Goal: Task Accomplishment & Management: Manage account settings

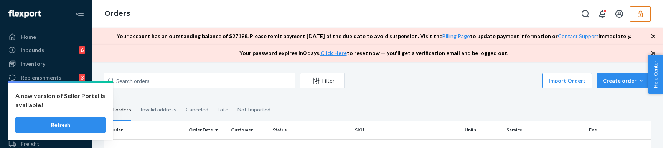
click at [642, 15] on icon "button" at bounding box center [641, 14] width 8 height 8
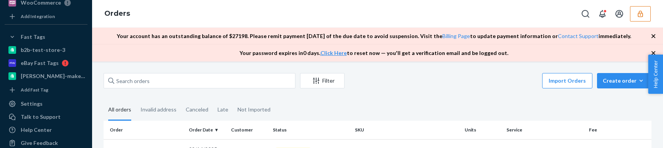
scroll to position [717, 0]
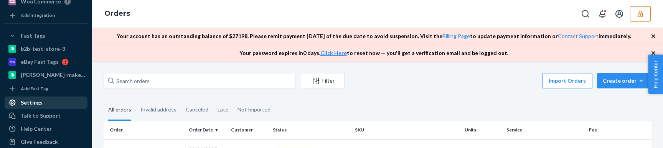
click at [28, 101] on div "Settings" at bounding box center [32, 103] width 22 height 8
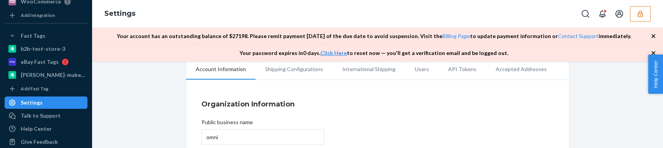
scroll to position [9, 0]
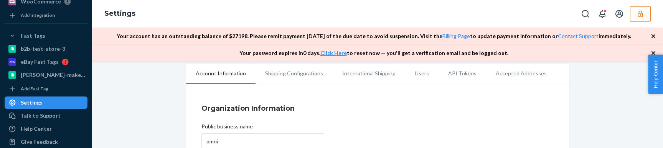
click at [459, 77] on li "API Tokens" at bounding box center [463, 73] width 48 height 19
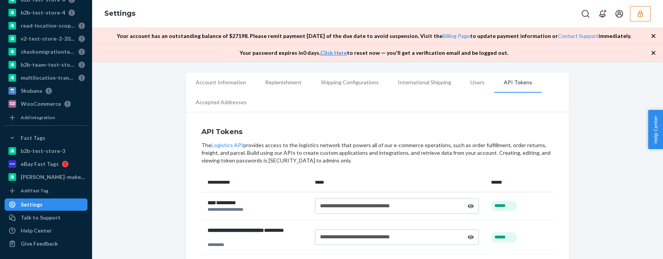
click at [472, 147] on icon at bounding box center [471, 206] width 6 height 4
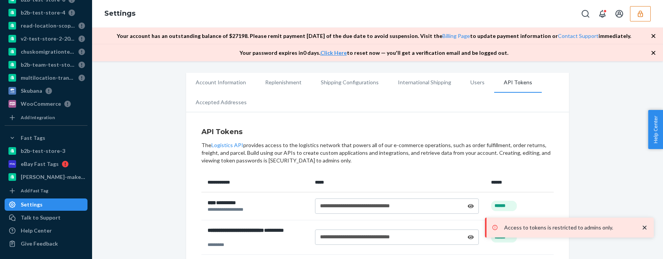
click at [472, 147] on icon at bounding box center [471, 206] width 6 height 4
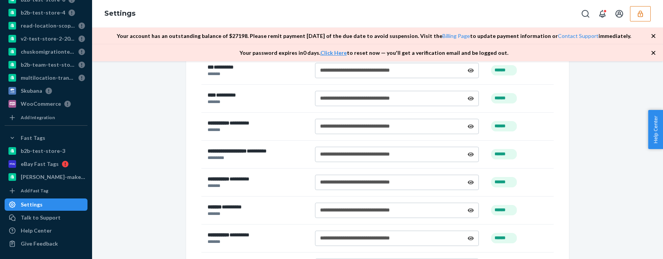
scroll to position [808, 0]
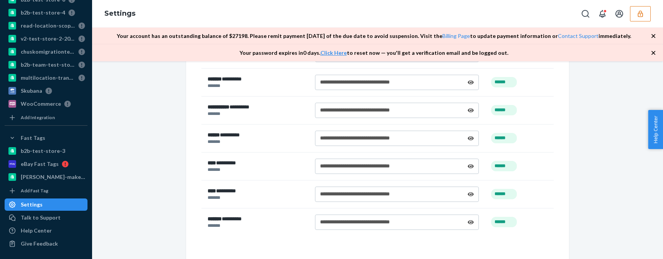
click at [637, 16] on icon "button" at bounding box center [641, 14] width 8 height 8
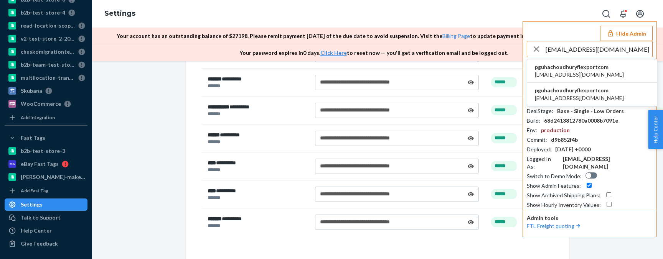
type input "[EMAIL_ADDRESS][DOMAIN_NAME]"
click at [599, 71] on span "[EMAIL_ADDRESS][DOMAIN_NAME]" at bounding box center [579, 75] width 89 height 8
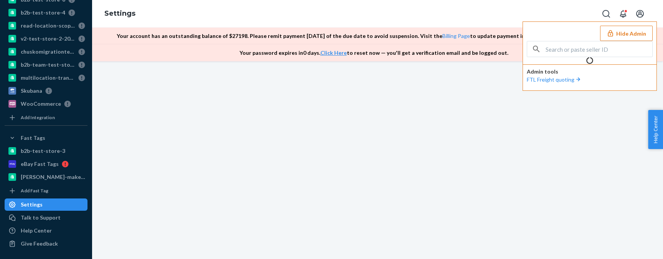
scroll to position [0, 0]
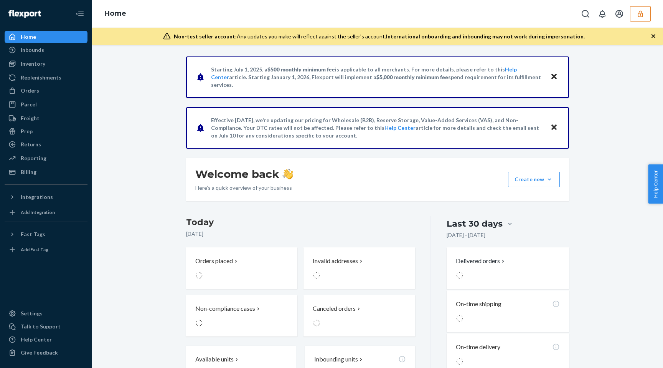
click at [649, 17] on button "button" at bounding box center [640, 13] width 21 height 15
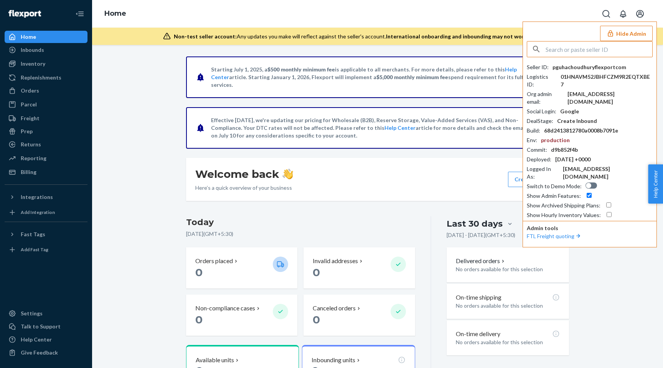
click at [632, 33] on button "Hide Admin" at bounding box center [626, 33] width 53 height 15
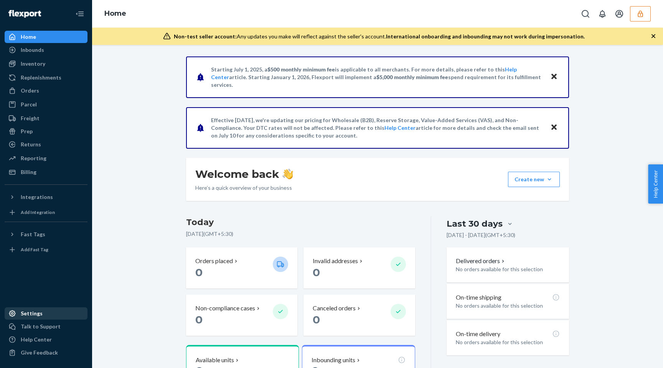
click at [39, 313] on div "Settings" at bounding box center [32, 313] width 22 height 8
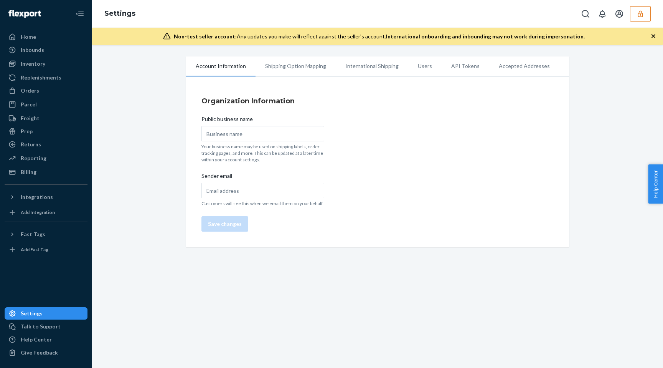
type input "pushkaltest"
click at [442, 67] on li "API Tokens" at bounding box center [466, 65] width 48 height 19
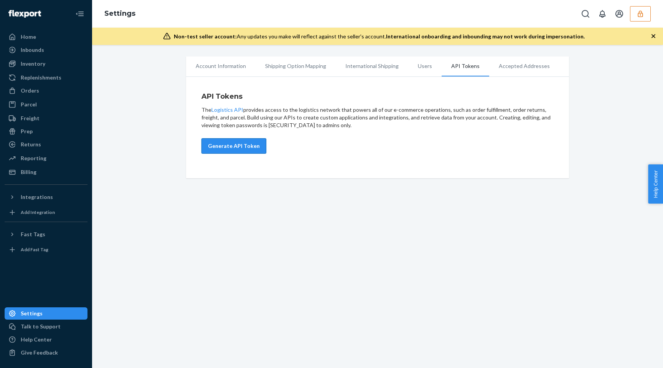
click at [248, 146] on button "Generate API Token" at bounding box center [233, 145] width 65 height 15
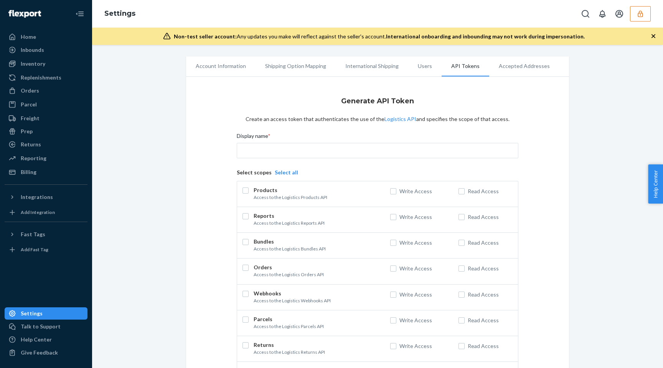
click at [284, 172] on button "Select all" at bounding box center [286, 172] width 23 height 8
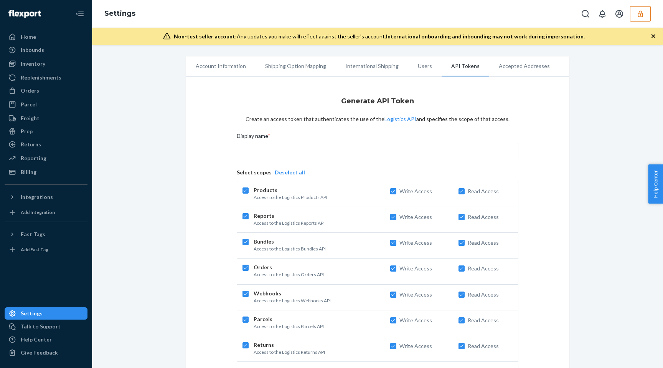
checkbox input "true"
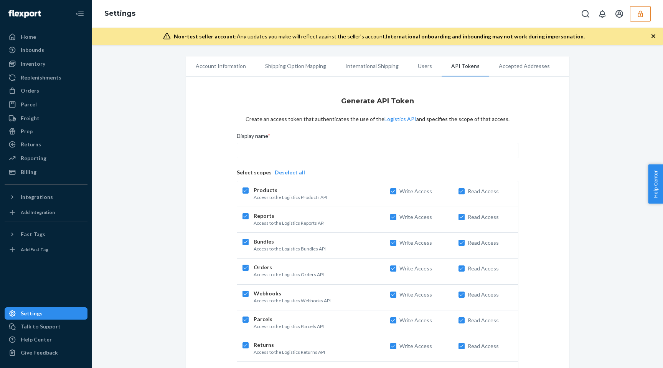
checkbox input "true"
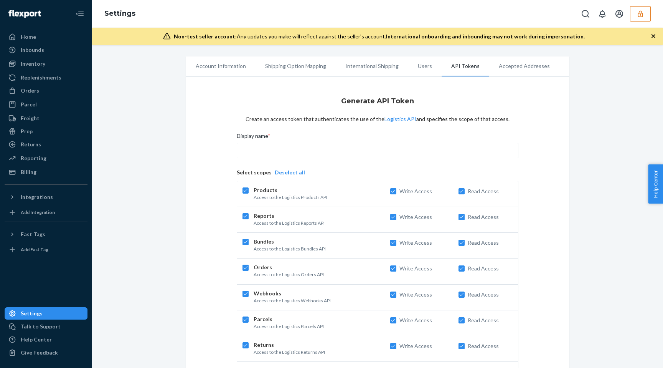
checkbox input "true"
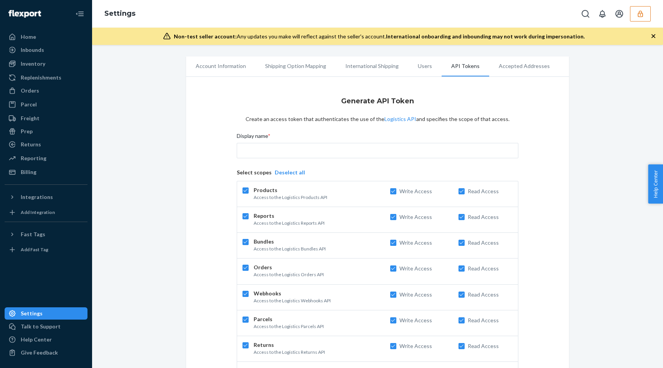
checkbox input "true"
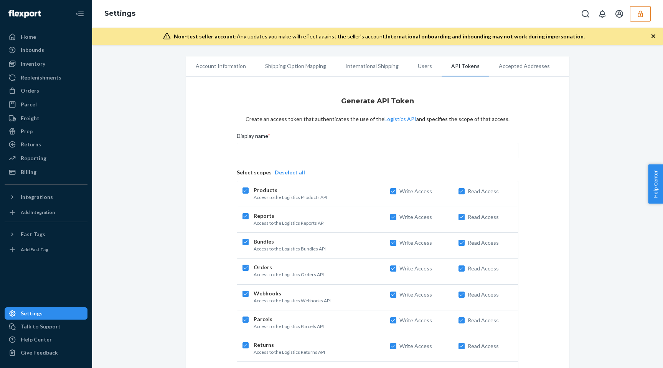
checkbox input "true"
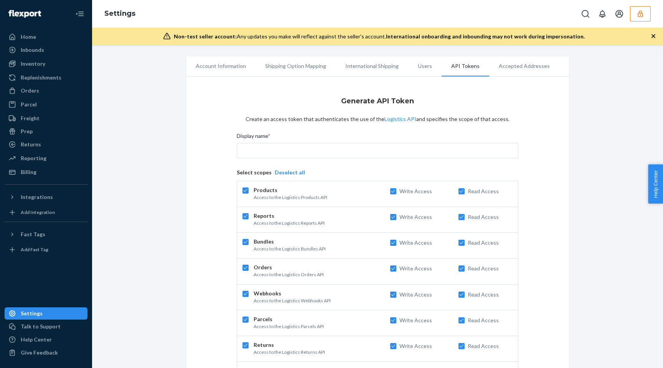
checkbox input "true"
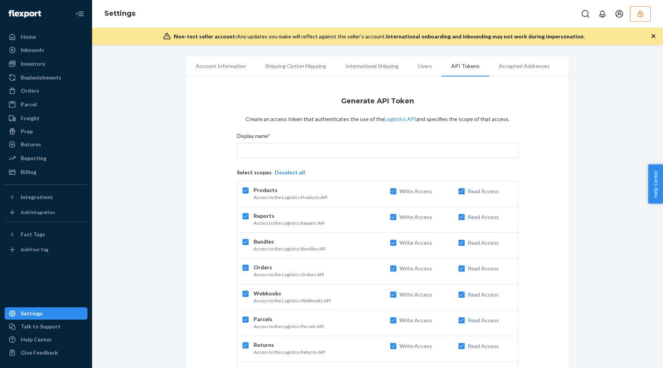
checkbox input "true"
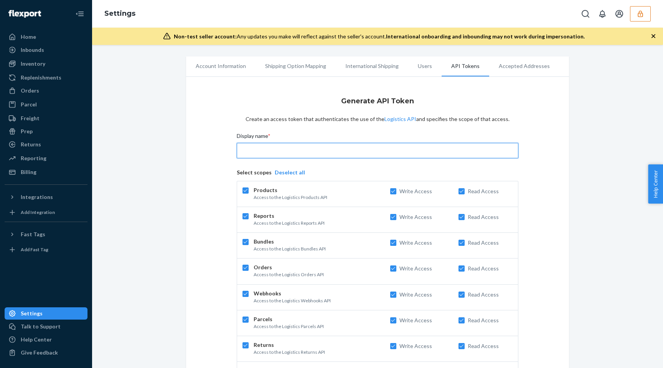
click at [321, 150] on input "Display name *" at bounding box center [378, 150] width 282 height 15
type input "Test"
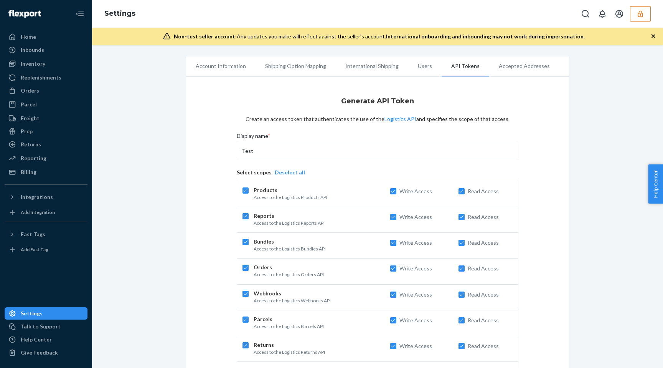
click at [537, 169] on div "Generate API Token Create an access token that authenticates the use of the Log…" at bounding box center [377, 284] width 352 height 387
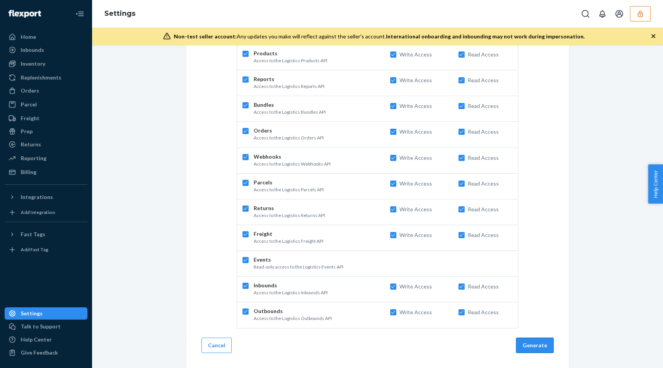
click at [538, 350] on button "Generate" at bounding box center [535, 344] width 38 height 15
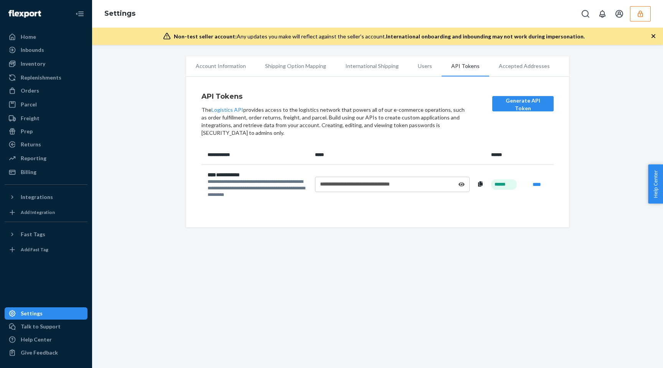
click at [462, 184] on icon at bounding box center [462, 184] width 6 height 4
click at [462, 184] on icon at bounding box center [461, 184] width 7 height 5
click at [48, 61] on div "Inventory" at bounding box center [45, 63] width 81 height 11
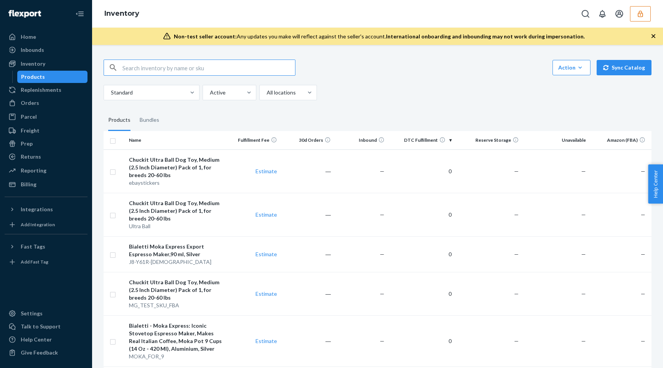
click at [634, 17] on button "button" at bounding box center [640, 13] width 21 height 15
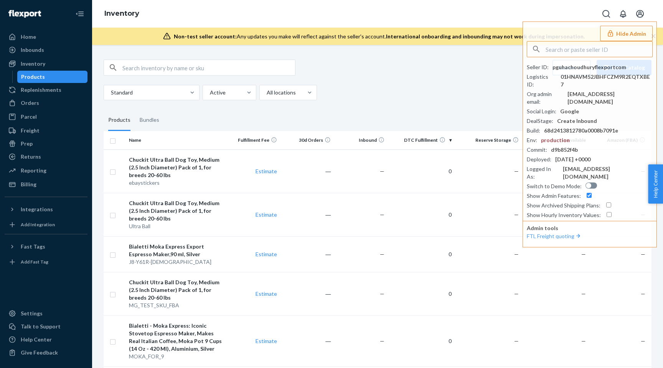
click at [442, 77] on div "Action Create product Create bundle Bulk create products Bulk update products B…" at bounding box center [378, 79] width 548 height 41
click at [434, 84] on div "Action Create product Create bundle Bulk create products Bulk update products B…" at bounding box center [378, 79] width 548 height 41
click at [436, 229] on td "0" at bounding box center [421, 214] width 67 height 43
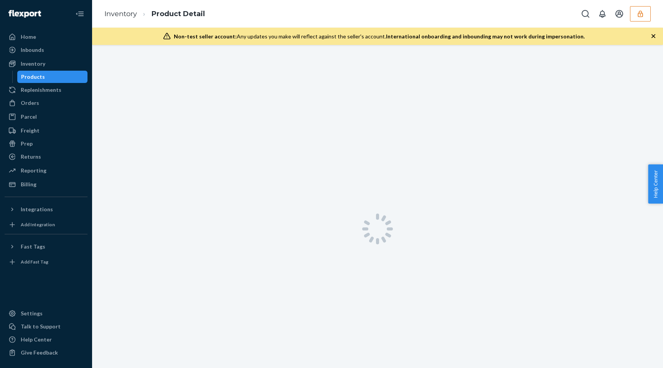
click at [59, 76] on div "Products" at bounding box center [52, 76] width 69 height 11
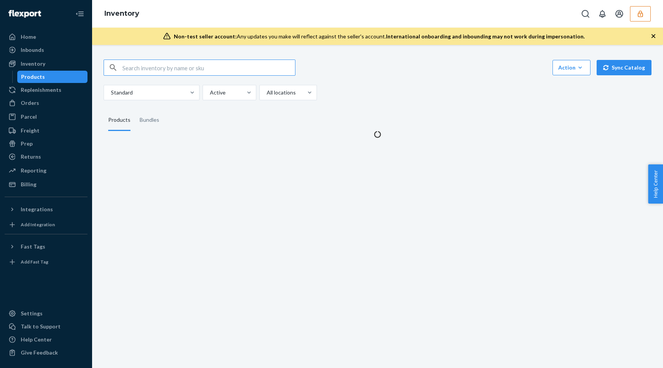
click at [639, 12] on icon "button" at bounding box center [640, 13] width 5 height 7
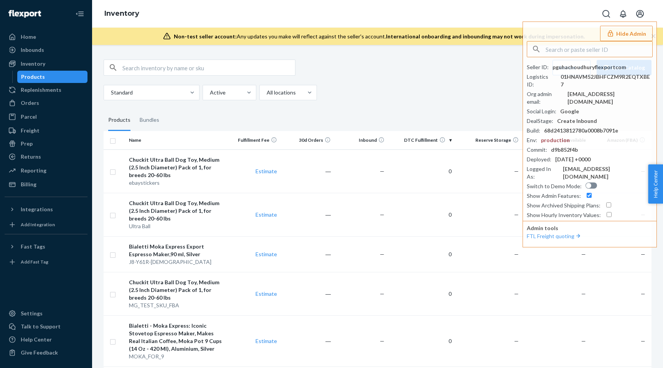
click at [510, 81] on div "Action Create product Create bundle Bulk create products Bulk update products B…" at bounding box center [378, 79] width 548 height 41
